Goal: Task Accomplishment & Management: Complete application form

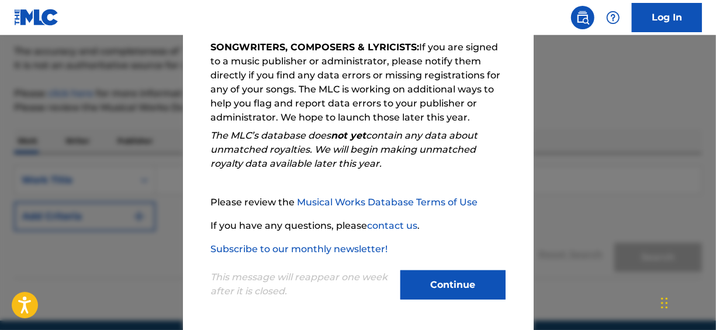
scroll to position [117, 0]
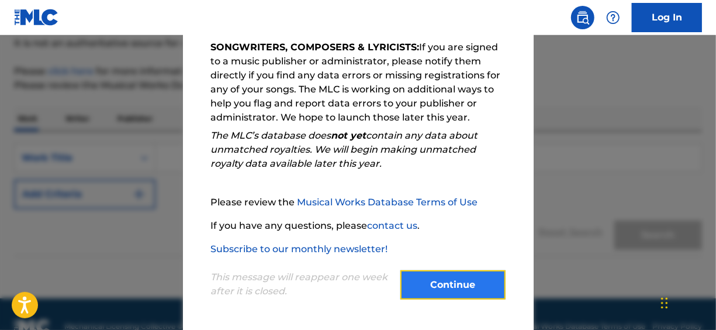
click at [459, 273] on button "Continue" at bounding box center [452, 284] width 105 height 29
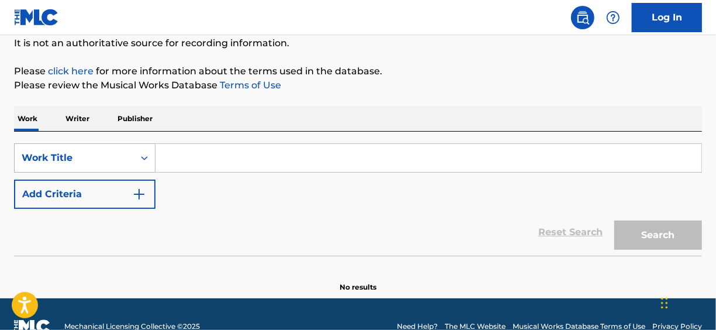
click at [147, 158] on icon "Search Form" at bounding box center [144, 158] width 7 height 4
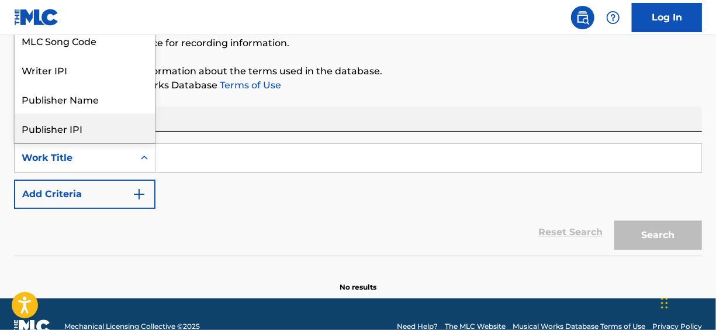
scroll to position [58, 0]
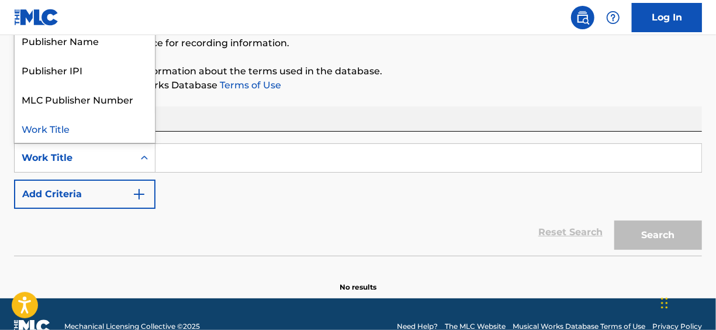
click at [60, 131] on div "Work Title" at bounding box center [85, 127] width 140 height 29
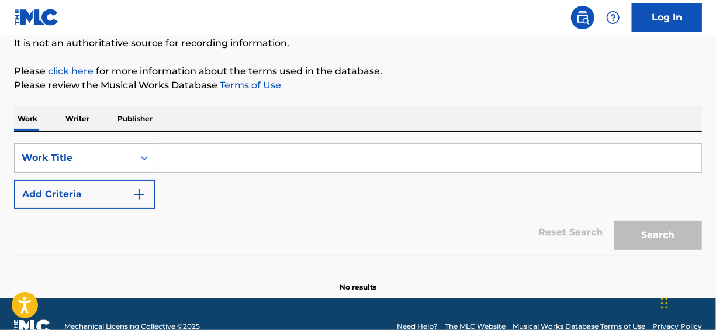
click at [185, 153] on input "Search Form" at bounding box center [428, 158] width 546 height 28
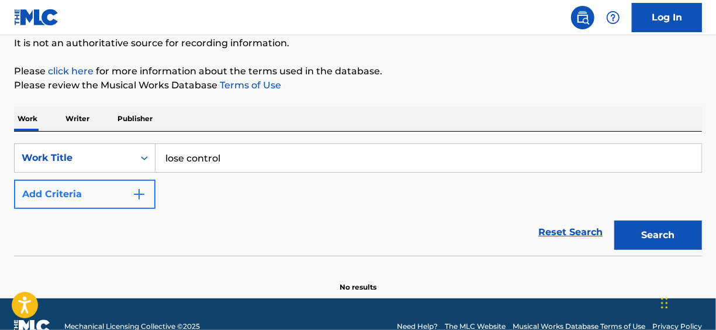
type input "lose control"
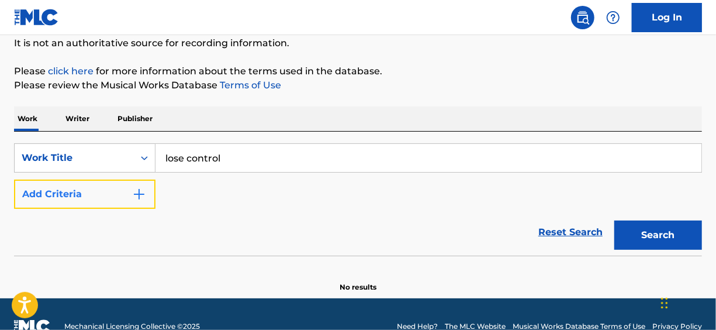
click at [143, 196] on img "Search Form" at bounding box center [139, 194] width 14 height 14
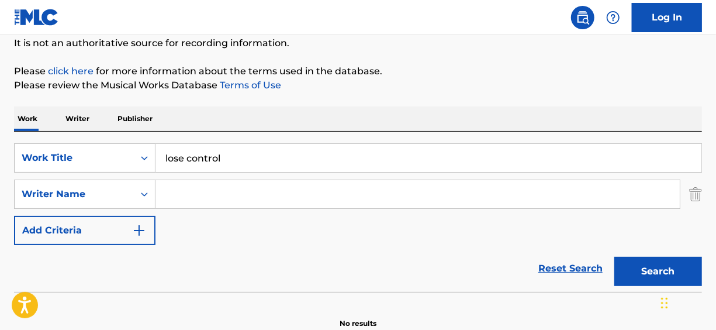
click at [182, 194] on input "Search Form" at bounding box center [417, 194] width 524 height 28
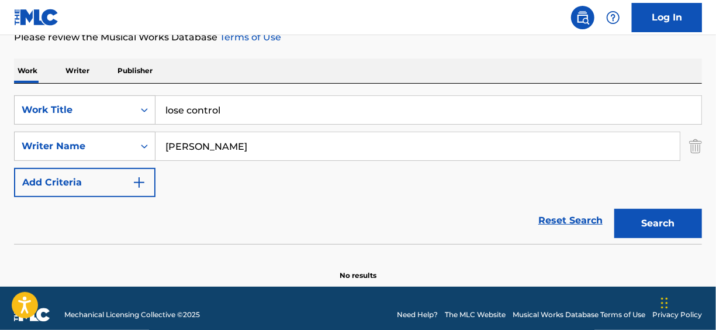
scroll to position [175, 0]
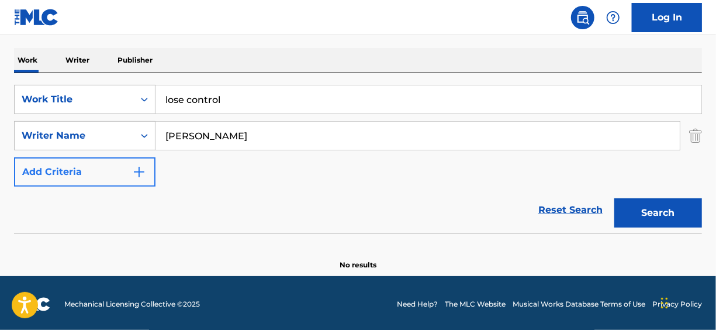
type input "[PERSON_NAME]"
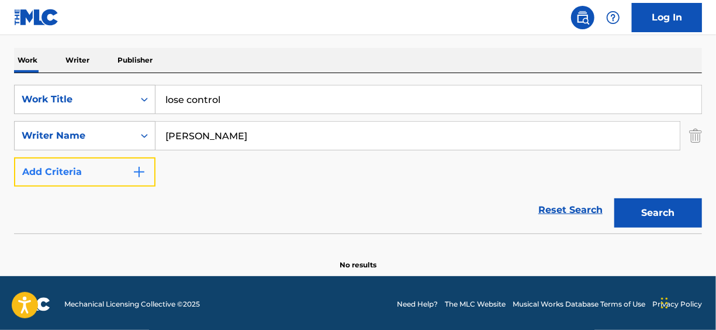
click at [140, 175] on img "Search Form" at bounding box center [139, 172] width 14 height 14
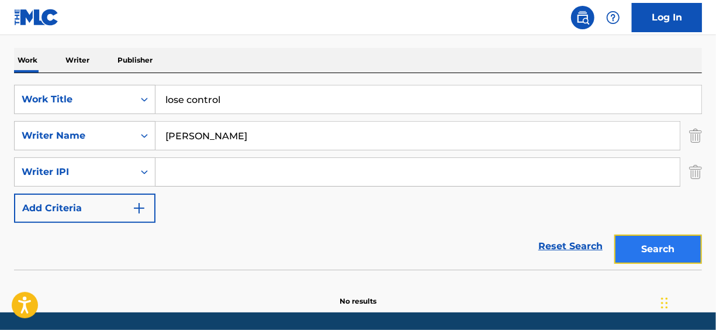
click at [642, 251] on button "Search" at bounding box center [658, 248] width 88 height 29
click at [645, 249] on button "Search" at bounding box center [658, 248] width 88 height 29
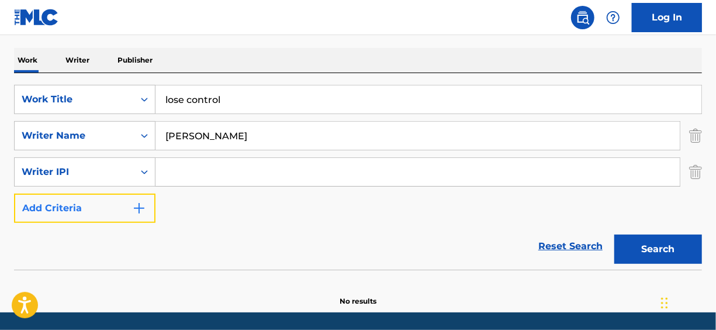
click at [139, 210] on img "Search Form" at bounding box center [139, 208] width 14 height 14
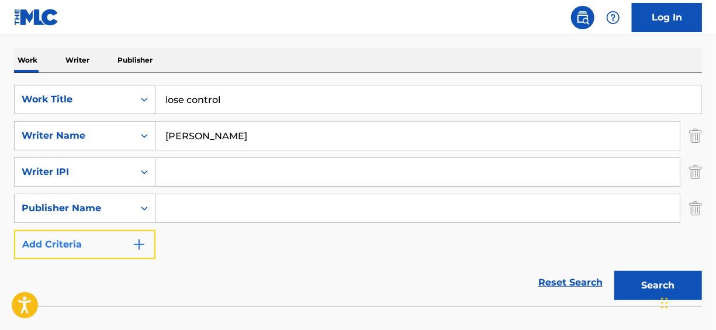
click at [136, 244] on img "Search Form" at bounding box center [139, 244] width 14 height 14
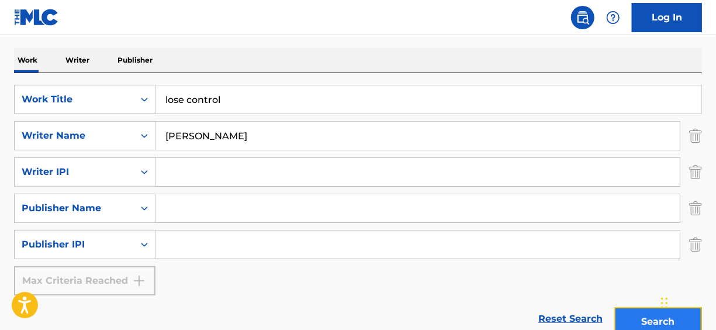
click at [653, 321] on button "Search" at bounding box center [658, 321] width 88 height 29
drag, startPoint x: 700, startPoint y: 238, endPoint x: 705, endPoint y: 223, distance: 15.3
click at [700, 238] on img "Search Form" at bounding box center [695, 244] width 13 height 29
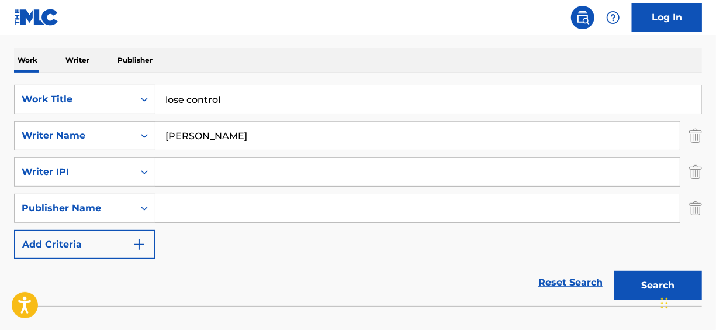
click at [704, 207] on div "The MLC Public Work Search The accuracy and completeness of The MLC's data is d…" at bounding box center [358, 116] width 716 height 454
click at [671, 210] on input "Search Form" at bounding box center [417, 208] width 524 height 28
click at [698, 208] on img "Search Form" at bounding box center [695, 207] width 13 height 29
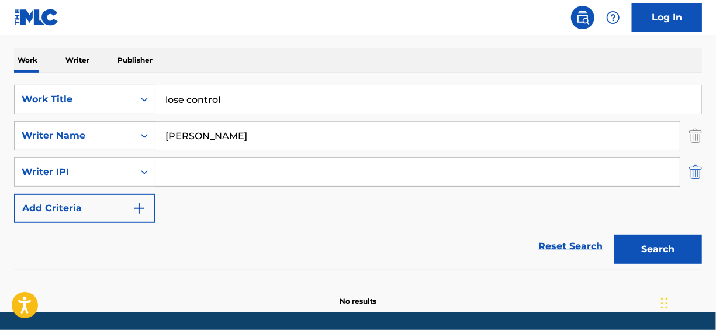
click at [694, 175] on img "Search Form" at bounding box center [695, 171] width 13 height 29
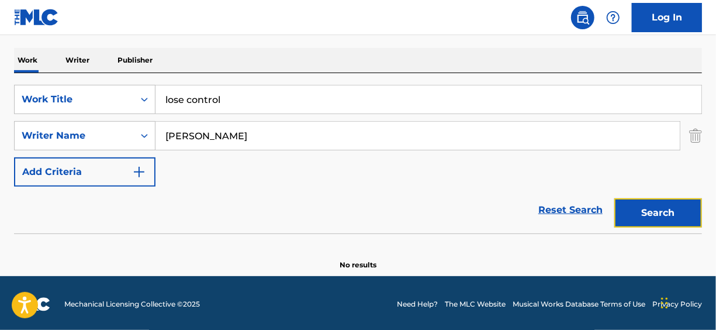
drag, startPoint x: 643, startPoint y: 215, endPoint x: 637, endPoint y: 212, distance: 6.5
click at [644, 215] on button "Search" at bounding box center [658, 212] width 88 height 29
drag, startPoint x: 245, startPoint y: 139, endPoint x: 152, endPoint y: 136, distance: 93.6
click at [152, 136] on div "SearchWithCriteria931f6495-9aab-4020-ad61-2f5a5ae3c755 Writer Name [PERSON_NAME]" at bounding box center [358, 135] width 688 height 29
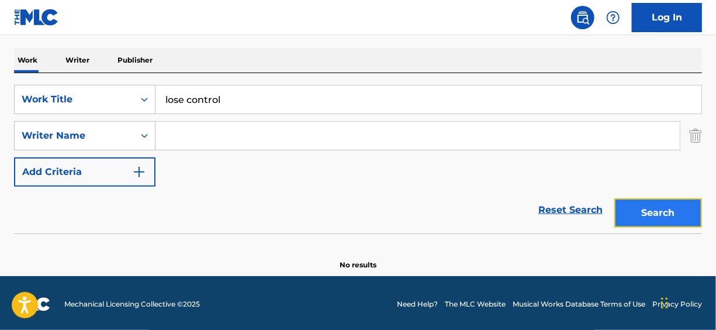
click at [635, 221] on button "Search" at bounding box center [658, 212] width 88 height 29
click at [656, 212] on button "Search" at bounding box center [658, 212] width 88 height 29
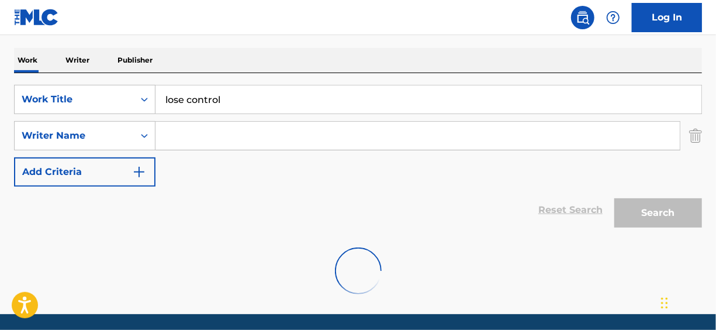
click at [221, 140] on input "Search Form" at bounding box center [417, 136] width 524 height 28
click at [260, 134] on input "[PERSON_NAME]" at bounding box center [417, 136] width 524 height 28
type input "[PERSON_NAME]"
click at [245, 189] on div "Reset Search Search" at bounding box center [358, 209] width 688 height 47
drag, startPoint x: 663, startPoint y: 209, endPoint x: 651, endPoint y: 209, distance: 11.7
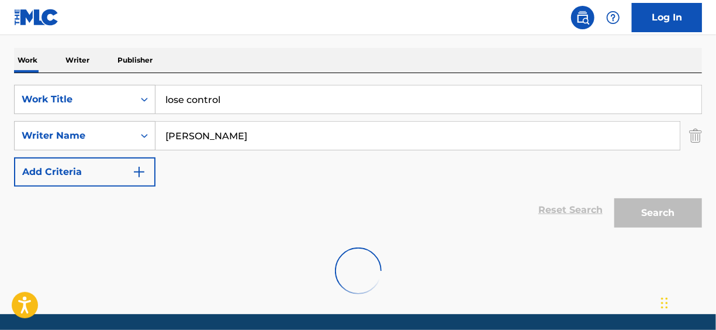
click at [665, 209] on div "Search" at bounding box center [655, 209] width 94 height 47
click at [257, 141] on input "[PERSON_NAME]" at bounding box center [417, 136] width 524 height 28
click at [241, 99] on input "lose control" at bounding box center [428, 99] width 546 height 28
type input "lose control"
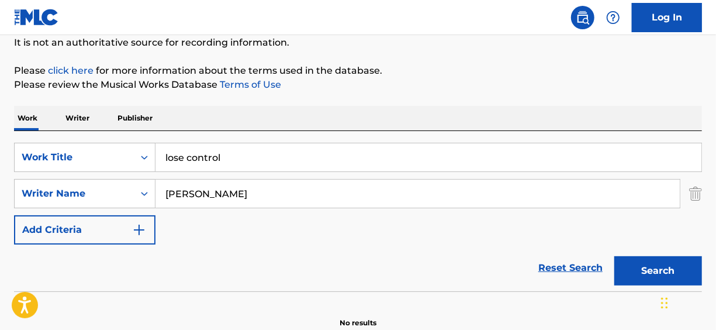
scroll to position [117, 0]
drag, startPoint x: 586, startPoint y: 13, endPoint x: 589, endPoint y: 26, distance: 12.8
click at [586, 13] on img at bounding box center [583, 18] width 14 height 14
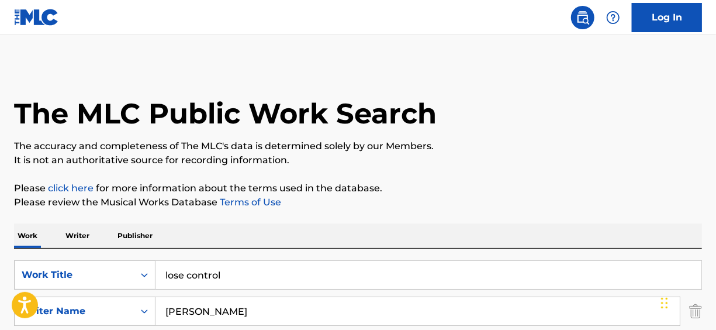
click at [393, 76] on div "The MLC Public Work Search" at bounding box center [358, 106] width 688 height 85
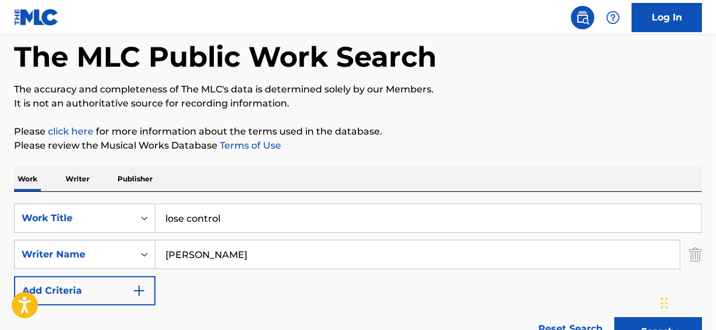
scroll to position [58, 0]
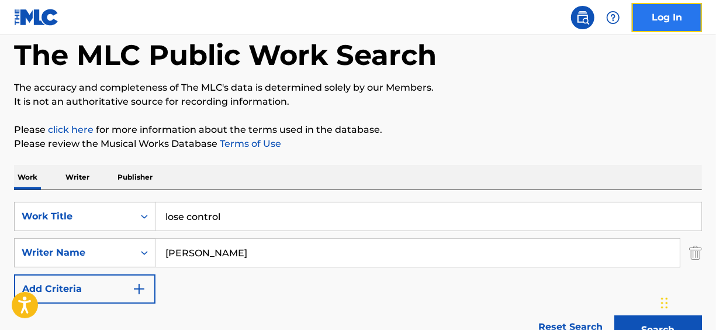
click at [660, 24] on link "Log In" at bounding box center [667, 17] width 70 height 29
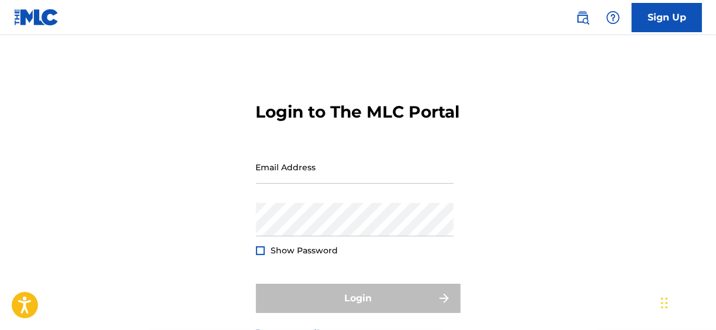
click at [244, 129] on div "Login to The MLC Portal Email Address Password Show Password Login Forgot passw…" at bounding box center [358, 210] width 716 height 292
click at [445, 122] on h3 "Login to The MLC Portal" at bounding box center [358, 112] width 204 height 20
click at [670, 16] on link "Sign Up" at bounding box center [667, 17] width 70 height 29
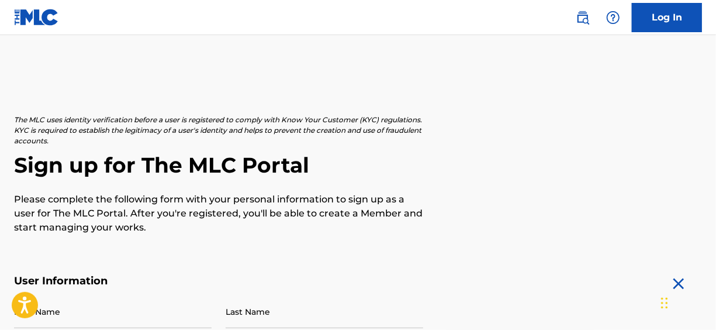
drag, startPoint x: 491, startPoint y: 205, endPoint x: 497, endPoint y: 188, distance: 18.5
click at [492, 205] on div "The MLC uses identity verification before a user is registered to comply with K…" at bounding box center [358, 175] width 688 height 120
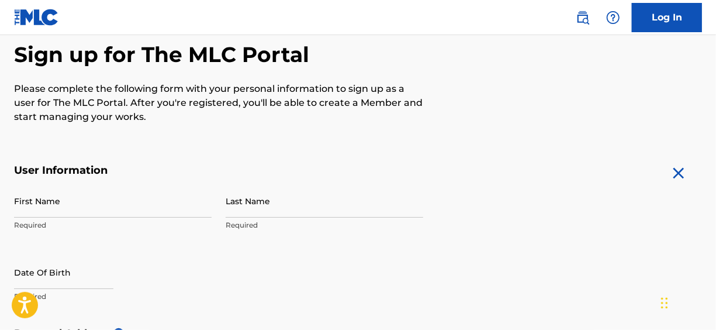
scroll to position [175, 0]
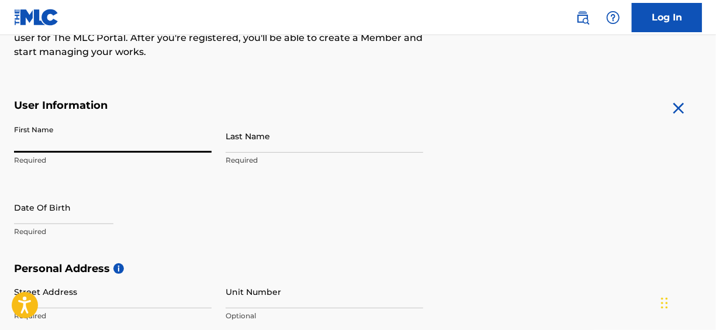
drag, startPoint x: 78, startPoint y: 134, endPoint x: 160, endPoint y: 146, distance: 82.7
click at [79, 133] on input "First Name" at bounding box center [113, 135] width 198 height 33
type input "Lasundra"
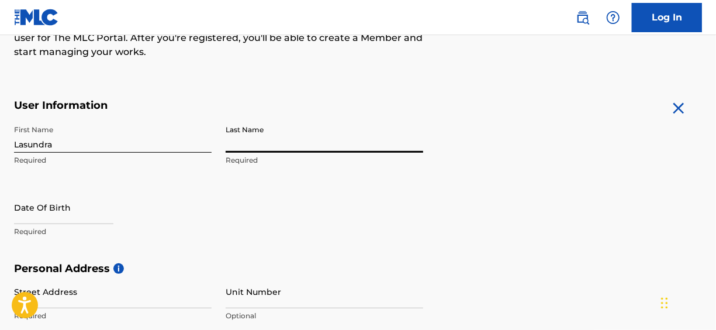
select select "8"
select select "2025"
click at [253, 148] on input "Last Name" at bounding box center [325, 135] width 198 height 33
type input "[PERSON_NAME]"
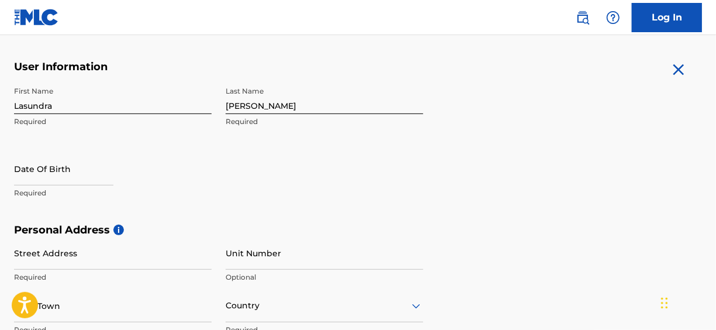
scroll to position [234, 0]
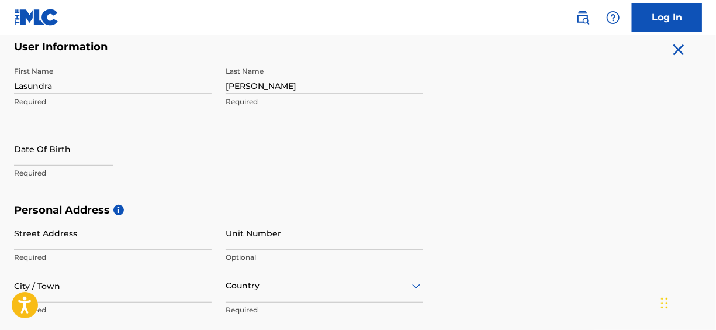
click at [702, 154] on div "The MLC uses identity verification before a user is registered to comply with K…" at bounding box center [358, 220] width 716 height 678
click at [74, 155] on input "text" at bounding box center [63, 148] width 99 height 33
select select "8"
select select "2025"
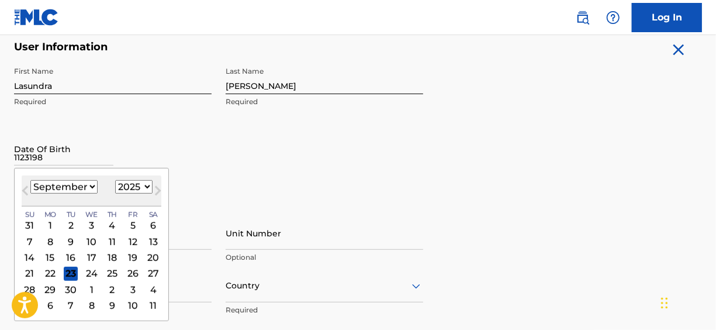
type input "11231985"
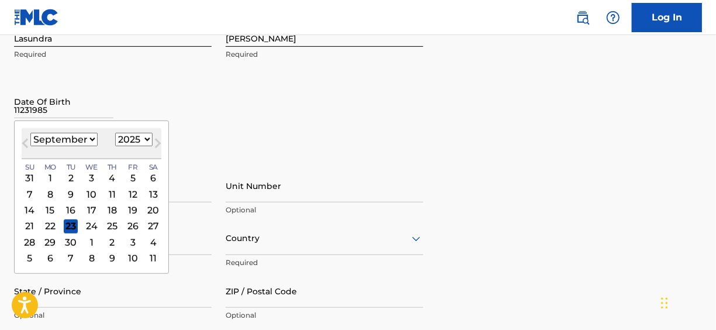
scroll to position [292, 0]
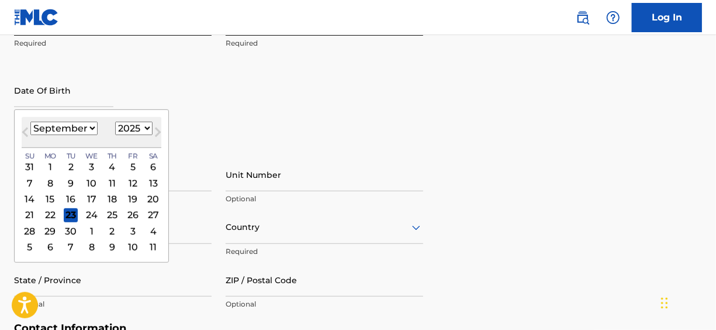
click at [530, 128] on form "User Information First Name [PERSON_NAME] Required Last Name [PERSON_NAME] Requ…" at bounding box center [358, 241] width 688 height 518
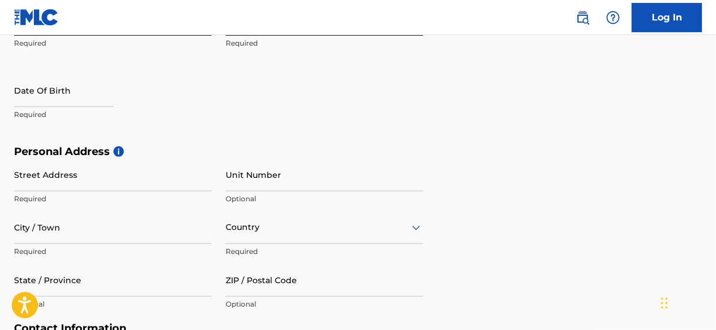
click at [62, 116] on p "Required" at bounding box center [113, 114] width 198 height 11
click at [224, 121] on div "First Name [PERSON_NAME] Required Last Name [PERSON_NAME] Required Date Of Birt…" at bounding box center [218, 73] width 409 height 143
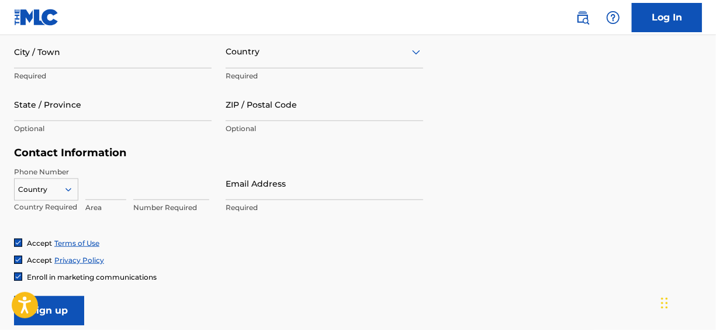
scroll to position [351, 0]
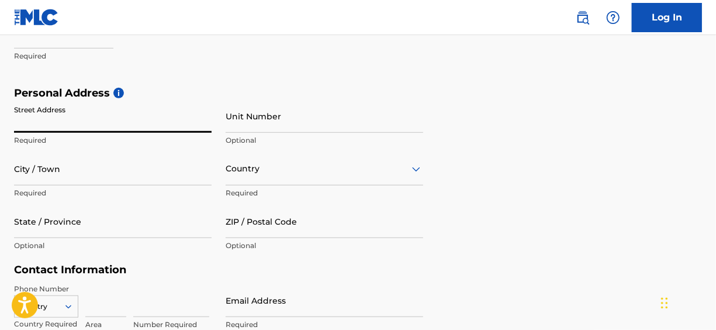
click at [90, 124] on input "Street Address" at bounding box center [113, 115] width 198 height 33
type input "7542 [GEOGRAPHIC_DATA] la]]ane"
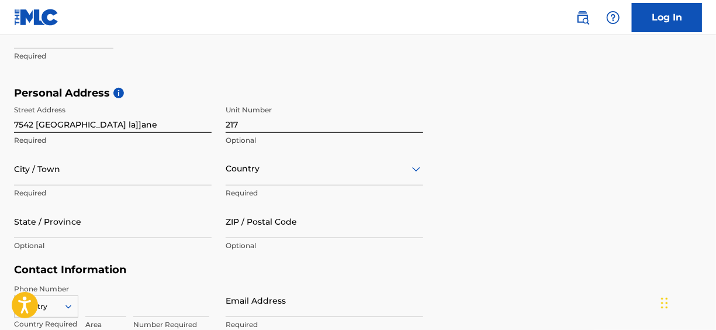
click at [332, 129] on input "217" at bounding box center [325, 115] width 198 height 33
type input "2"
click at [36, 179] on input "City / Town" at bounding box center [113, 168] width 198 height 33
type input "J"
type input "[GEOGRAPHIC_DATA]"
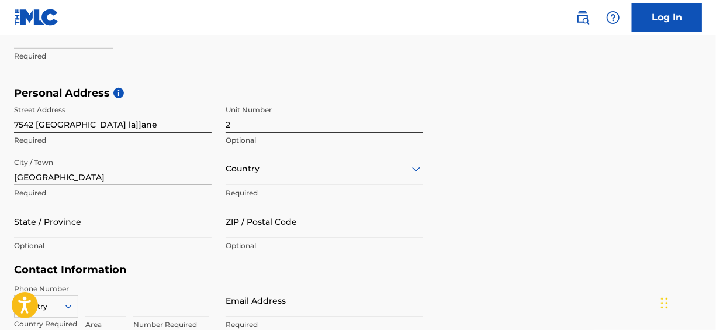
drag, startPoint x: 578, startPoint y: 271, endPoint x: 409, endPoint y: 202, distance: 182.2
click at [576, 267] on form "User Information First Name [PERSON_NAME] Required Last Name [PERSON_NAME] Requ…" at bounding box center [358, 182] width 688 height 518
click at [305, 178] on div "Country" at bounding box center [325, 168] width 198 height 33
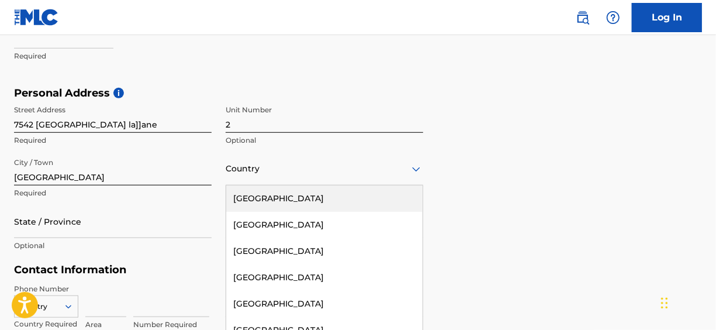
scroll to position [382, 0]
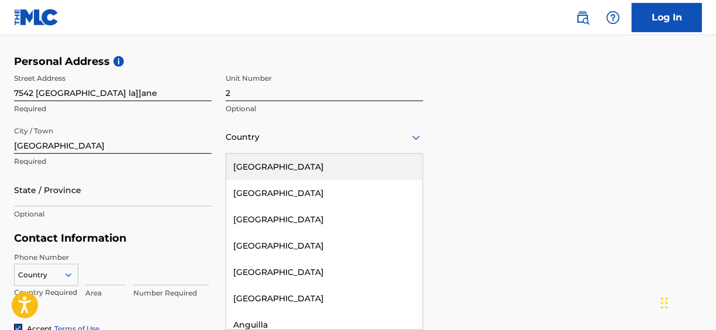
click at [276, 161] on div "[GEOGRAPHIC_DATA]" at bounding box center [324, 167] width 196 height 26
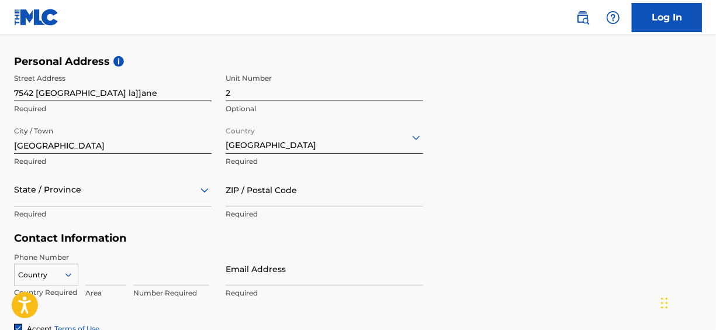
click at [45, 197] on div "State / Province" at bounding box center [113, 189] width 198 height 33
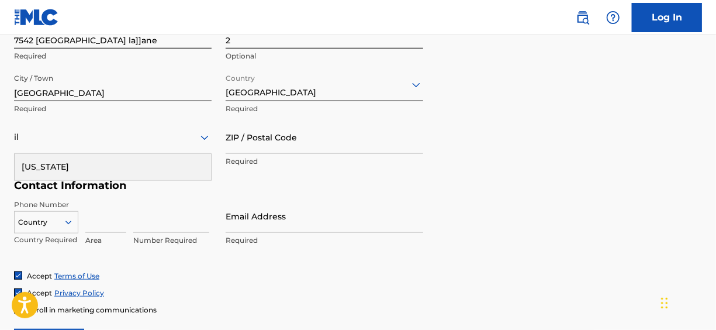
type input "il"
click at [298, 172] on div "ZIP / Postal Code Required" at bounding box center [325, 146] width 198 height 53
click at [293, 160] on p "Required" at bounding box center [325, 161] width 198 height 11
click at [143, 130] on div at bounding box center [113, 137] width 198 height 15
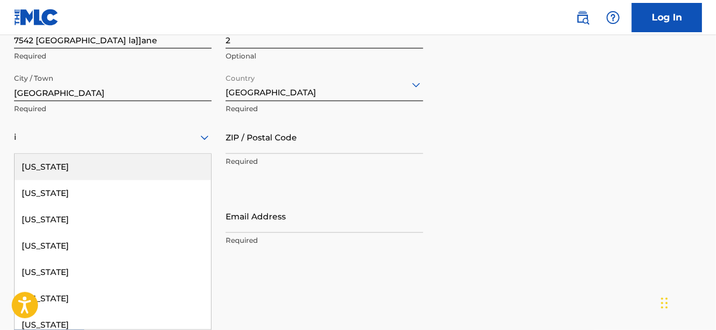
type input "il"
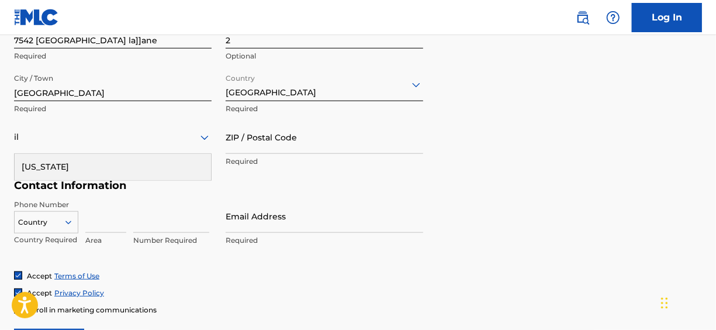
click at [64, 171] on div "[US_STATE]" at bounding box center [113, 167] width 196 height 26
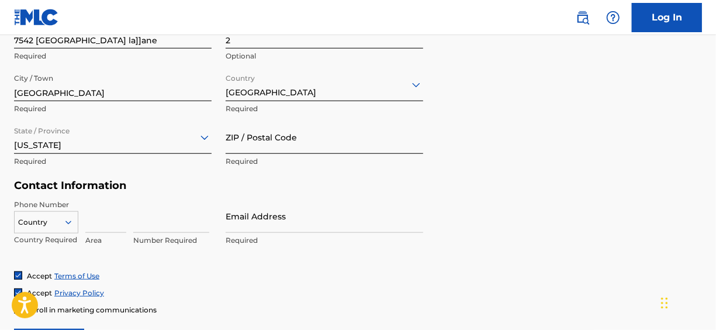
click at [295, 143] on input "ZIP / Postal Code" at bounding box center [325, 136] width 198 height 33
type input "60133"
click at [501, 162] on div "Personal Address i Street Address [STREET_ADDRESS]]]ane Required Unit Number 2 …" at bounding box center [358, 90] width 688 height 177
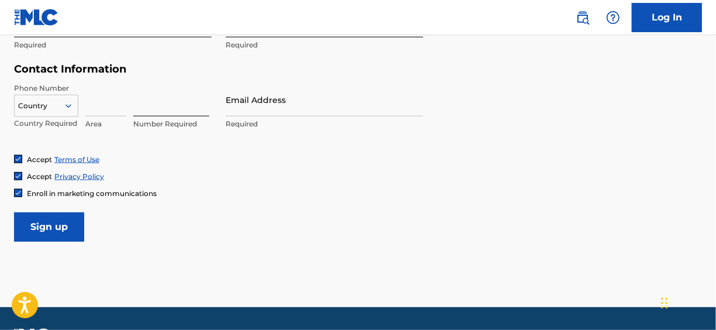
scroll to position [552, 0]
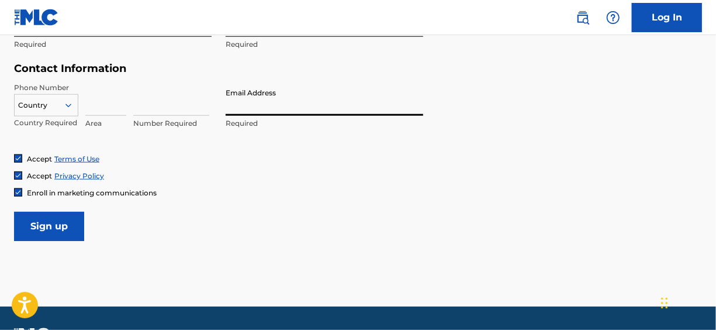
click at [295, 105] on input "Email Address" at bounding box center [325, 98] width 198 height 33
type input "[EMAIL_ADDRESS][DOMAIN_NAME]"
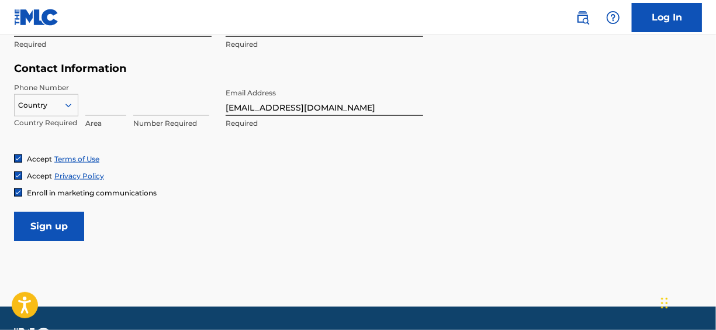
click at [48, 223] on input "Sign up" at bounding box center [49, 226] width 70 height 29
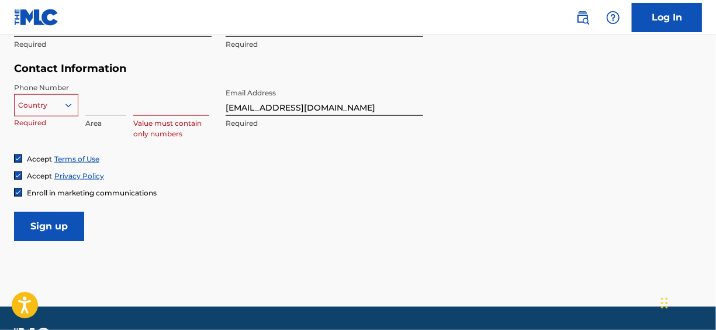
click at [36, 108] on div at bounding box center [46, 105] width 63 height 13
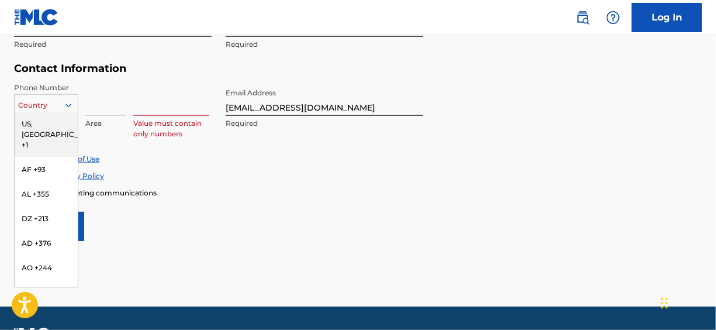
click at [56, 123] on div "US, [GEOGRAPHIC_DATA] +1" at bounding box center [46, 135] width 63 height 46
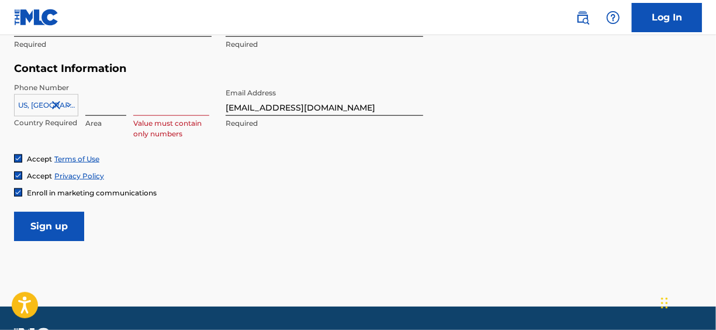
click at [119, 98] on input at bounding box center [105, 98] width 41 height 33
type input "7"
click at [367, 177] on div "Accept Privacy Policy" at bounding box center [358, 176] width 688 height 10
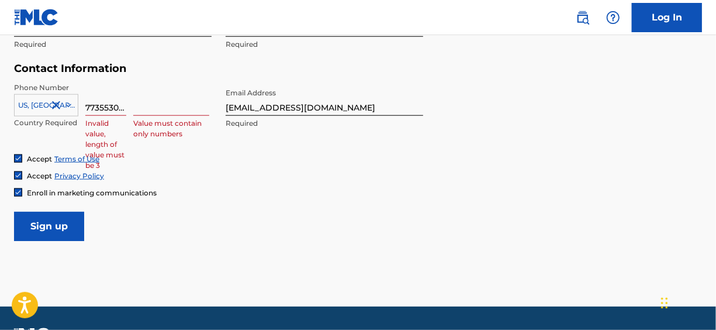
click at [184, 105] on input at bounding box center [171, 98] width 76 height 33
click at [61, 220] on input "Sign up" at bounding box center [49, 226] width 70 height 29
click at [184, 108] on input at bounding box center [171, 98] width 76 height 33
click at [133, 106] on input at bounding box center [171, 98] width 76 height 33
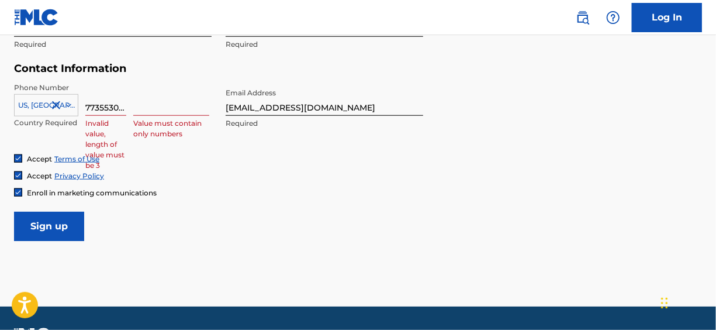
drag, startPoint x: 119, startPoint y: 98, endPoint x: 54, endPoint y: 99, distance: 64.9
click at [54, 99] on div "[GEOGRAPHIC_DATA], [GEOGRAPHIC_DATA] +1 Country Required 7735530717 Invalid val…" at bounding box center [113, 108] width 198 height 53
click at [103, 100] on input "717" at bounding box center [105, 98] width 41 height 33
type input "7"
drag, startPoint x: 227, startPoint y: 228, endPoint x: 217, endPoint y: 209, distance: 21.2
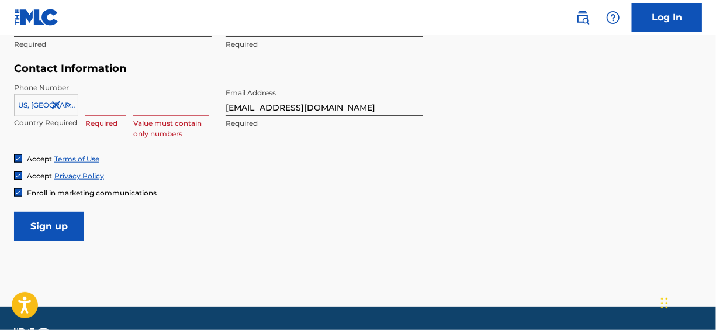
click at [140, 171] on div "Accept Privacy Policy" at bounding box center [358, 176] width 688 height 10
click at [108, 96] on input at bounding box center [105, 98] width 41 height 33
click at [97, 97] on input at bounding box center [105, 98] width 41 height 33
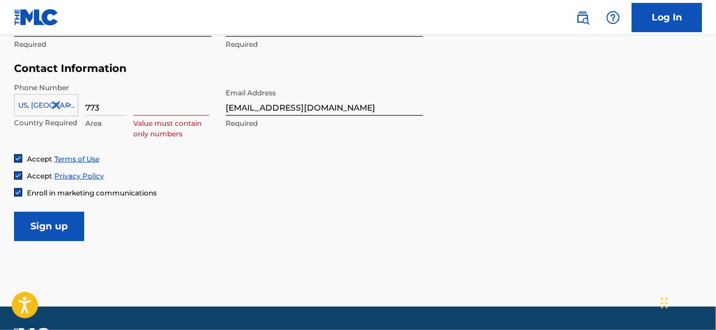
type input "773"
click at [136, 96] on input at bounding box center [171, 98] width 76 height 33
type input "5530717"
click at [618, 157] on div "Accept Terms of Use" at bounding box center [358, 159] width 688 height 10
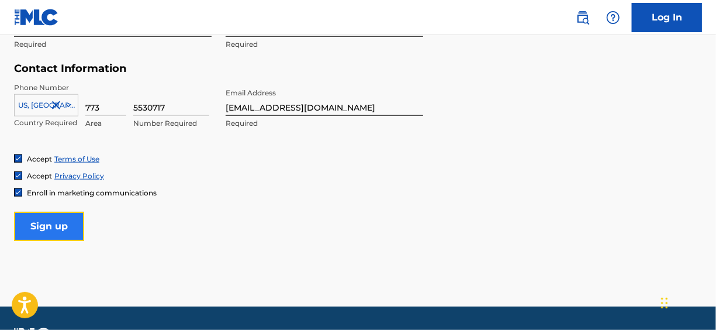
click at [63, 219] on input "Sign up" at bounding box center [49, 226] width 70 height 29
